Goal: Task Accomplishment & Management: Manage account settings

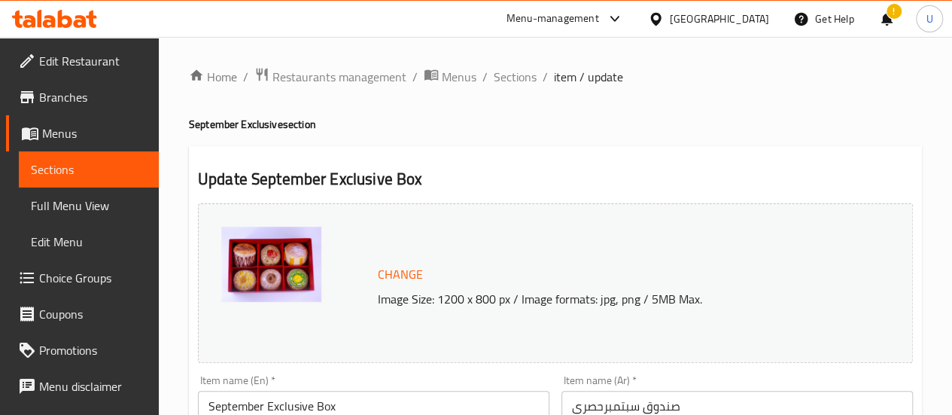
click at [599, 26] on div "Menu-management" at bounding box center [553, 19] width 93 height 18
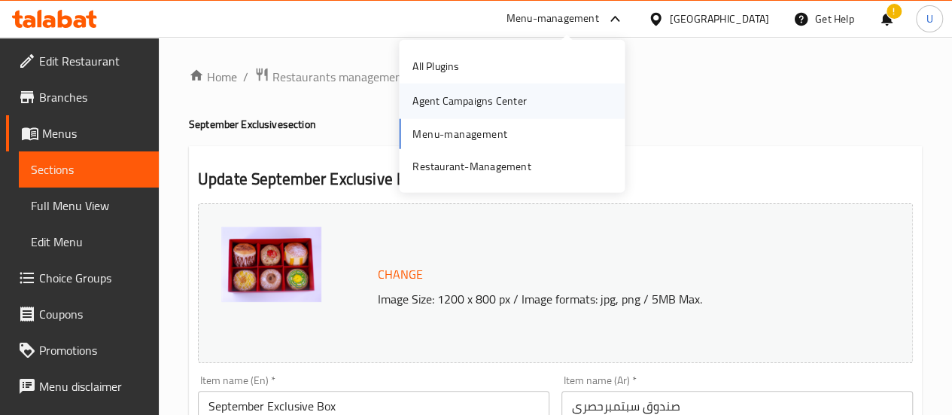
click at [454, 90] on div "Agent Campaigns Center" at bounding box center [470, 101] width 138 height 35
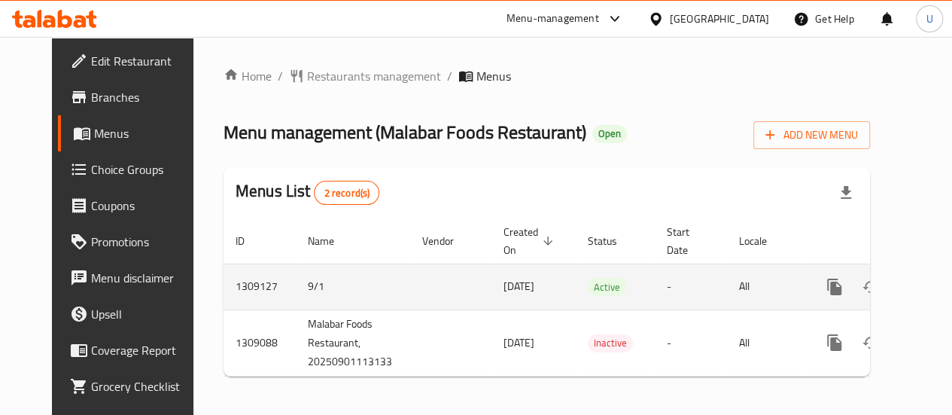
scroll to position [0, 15]
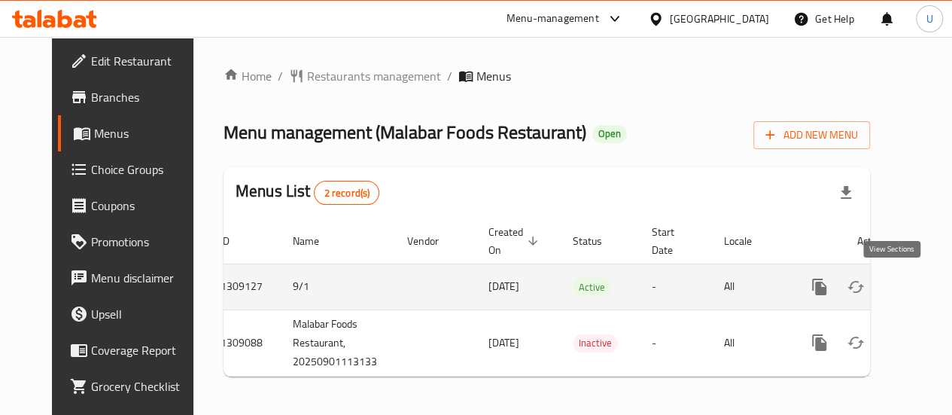
click at [919, 286] on icon "enhanced table" at bounding box center [928, 287] width 18 height 18
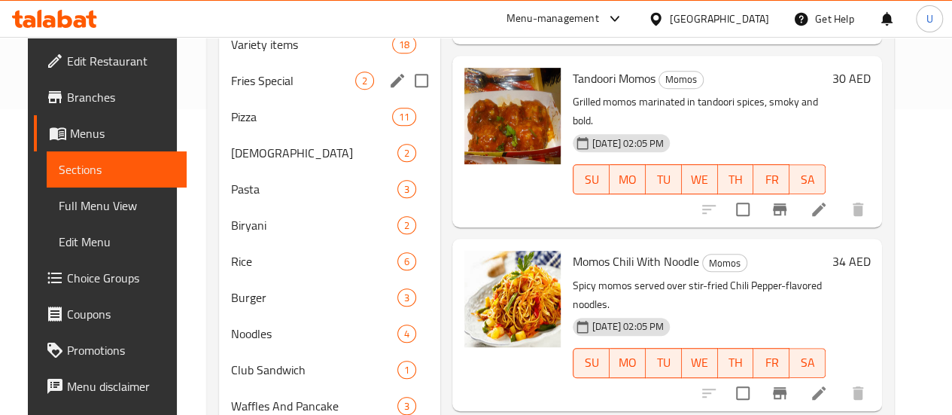
scroll to position [307, 0]
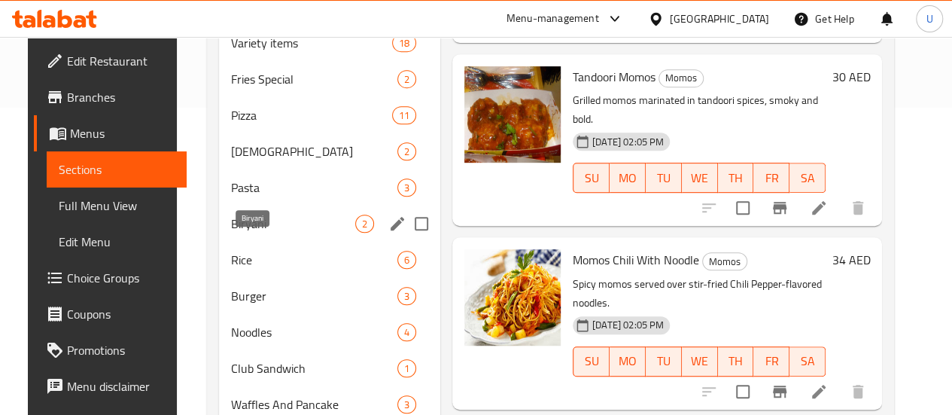
click at [238, 233] on span "Biryani" at bounding box center [293, 224] width 124 height 18
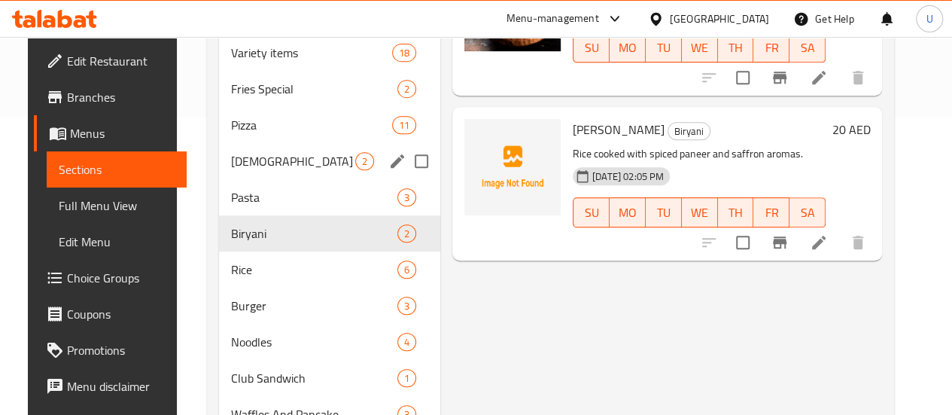
scroll to position [302, 0]
